Goal: Task Accomplishment & Management: Manage account settings

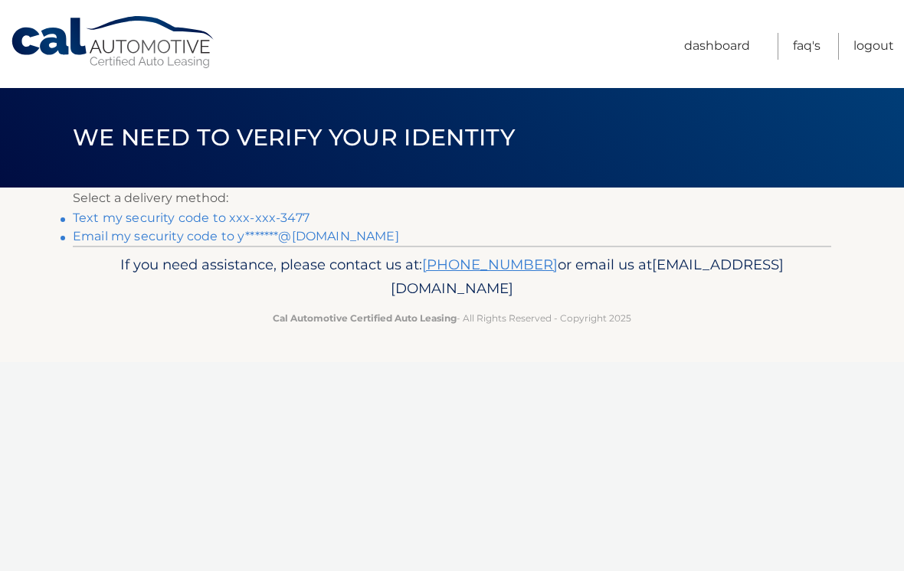
click at [280, 211] on link "Text my security code to xxx-xxx-3477" at bounding box center [191, 218] width 237 height 15
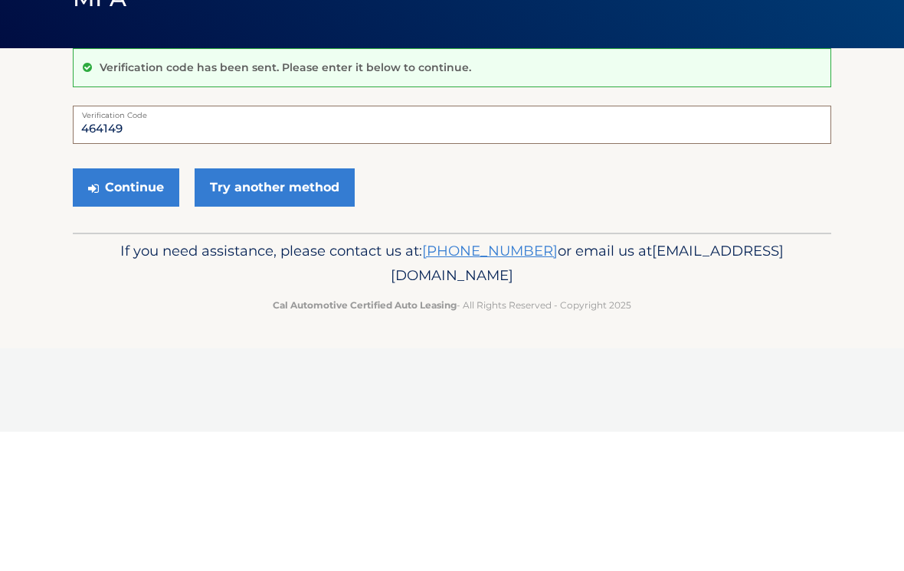
type input "464149"
click at [126, 308] on button "Continue" at bounding box center [126, 327] width 106 height 38
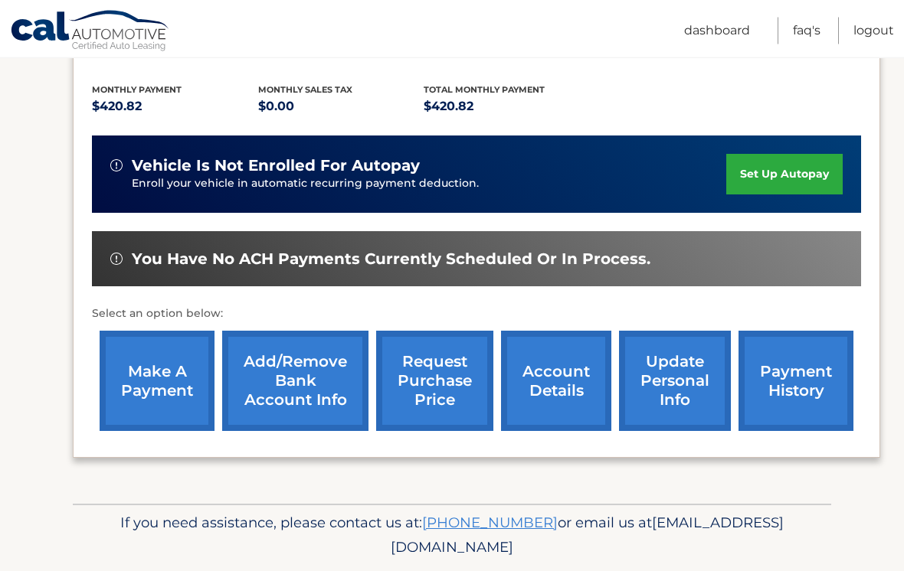
scroll to position [329, 0]
click at [546, 363] on link "account details" at bounding box center [556, 381] width 110 height 100
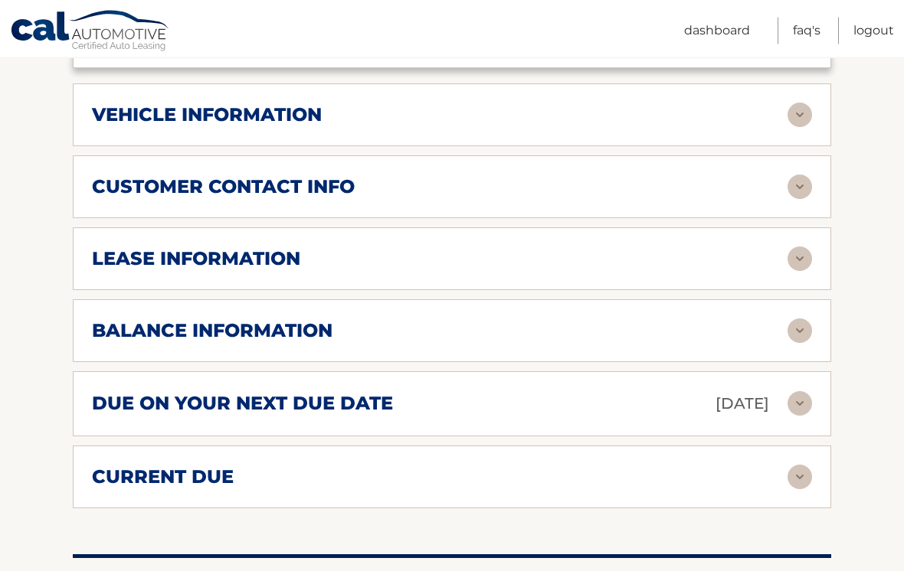
scroll to position [740, 0]
click at [797, 254] on img at bounding box center [799, 259] width 25 height 25
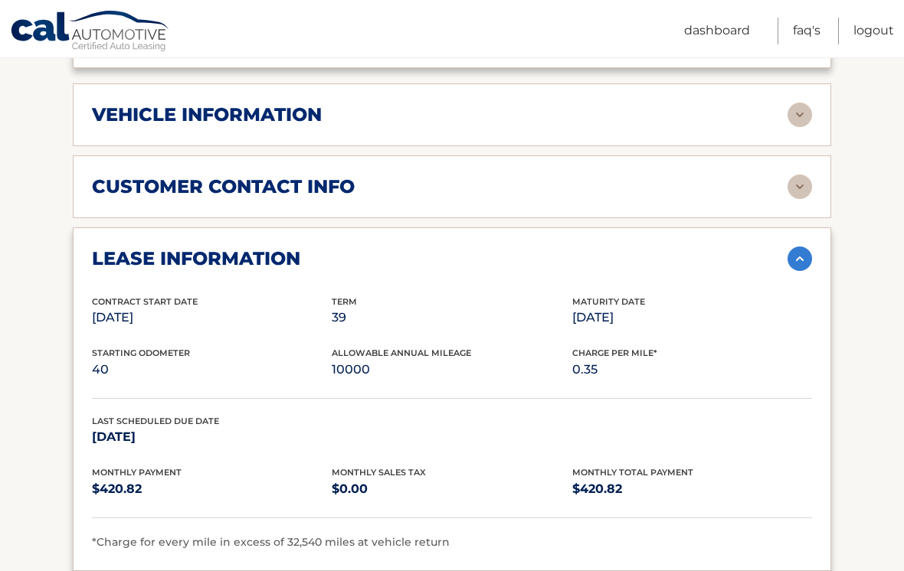
click at [119, 383] on div "Starting Odometer 40 Allowable Annual Mileage 10000 Charge Per Mile* 0.35" at bounding box center [452, 372] width 720 height 52
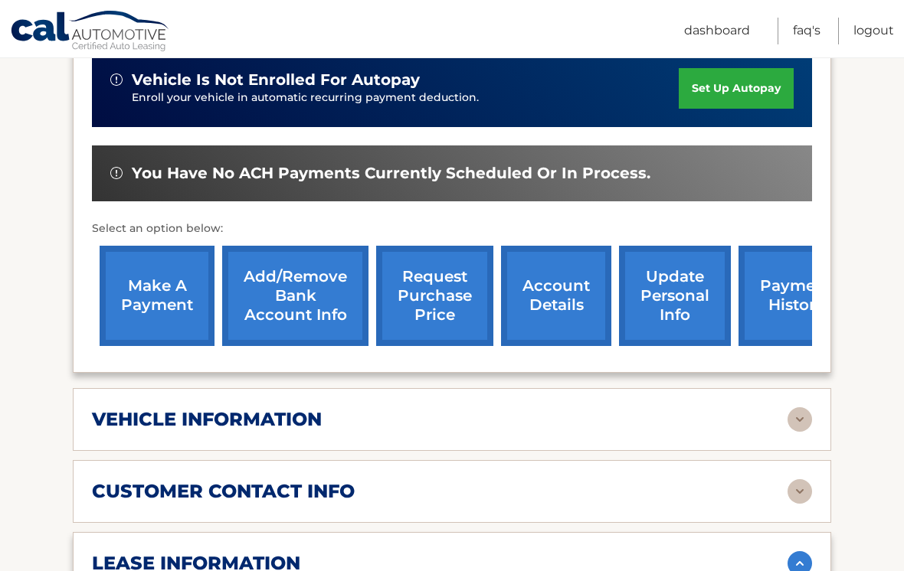
scroll to position [434, 0]
click at [885, 12] on ul "Dashboard FAQ's Logout" at bounding box center [789, 28] width 210 height 57
click at [871, 23] on link "Logout" at bounding box center [873, 31] width 41 height 27
